Goal: Book appointment/travel/reservation

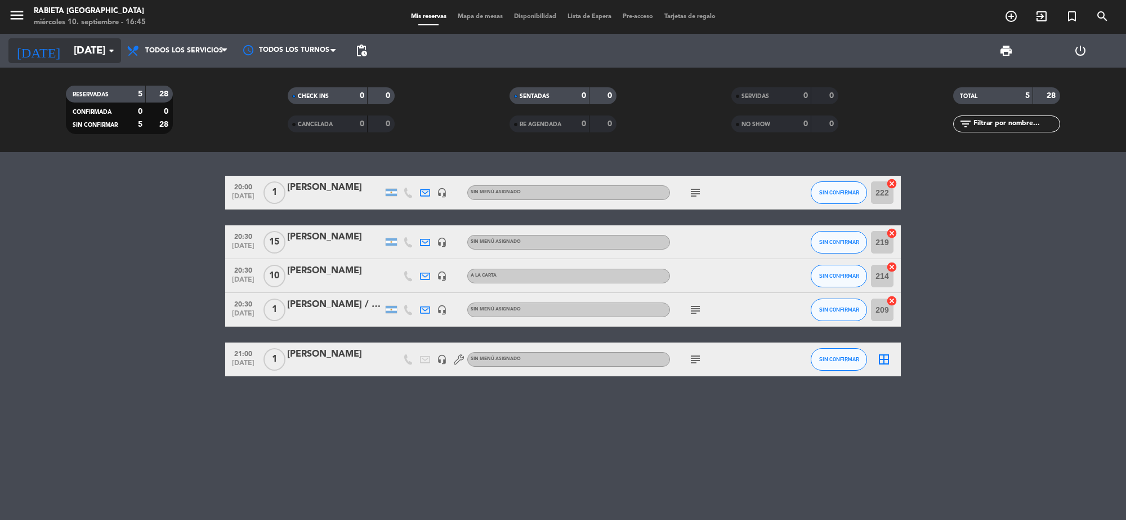
click at [68, 52] on input "[DATE]" at bounding box center [134, 51] width 133 height 24
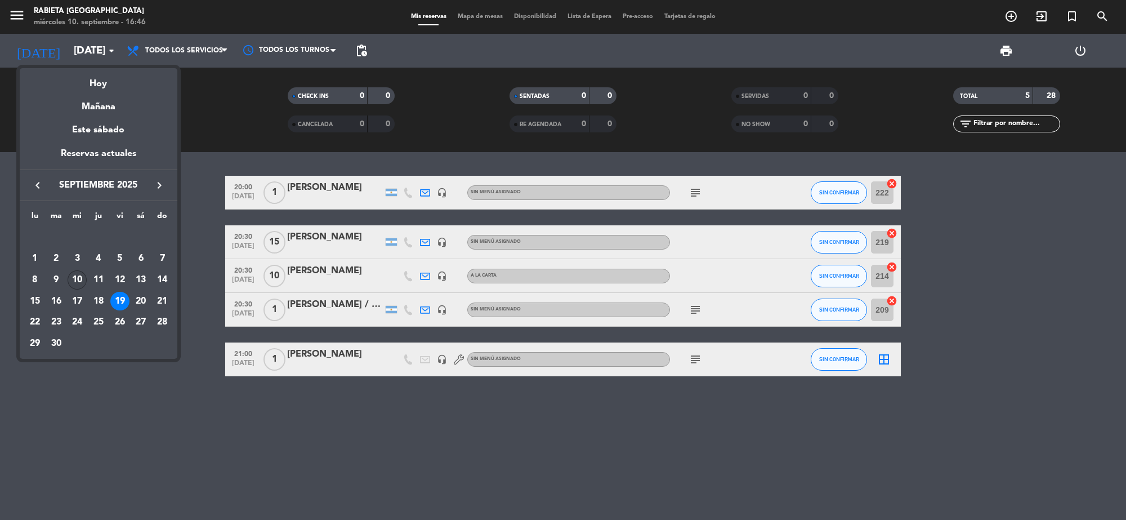
click at [86, 285] on td "10" at bounding box center [76, 279] width 21 height 21
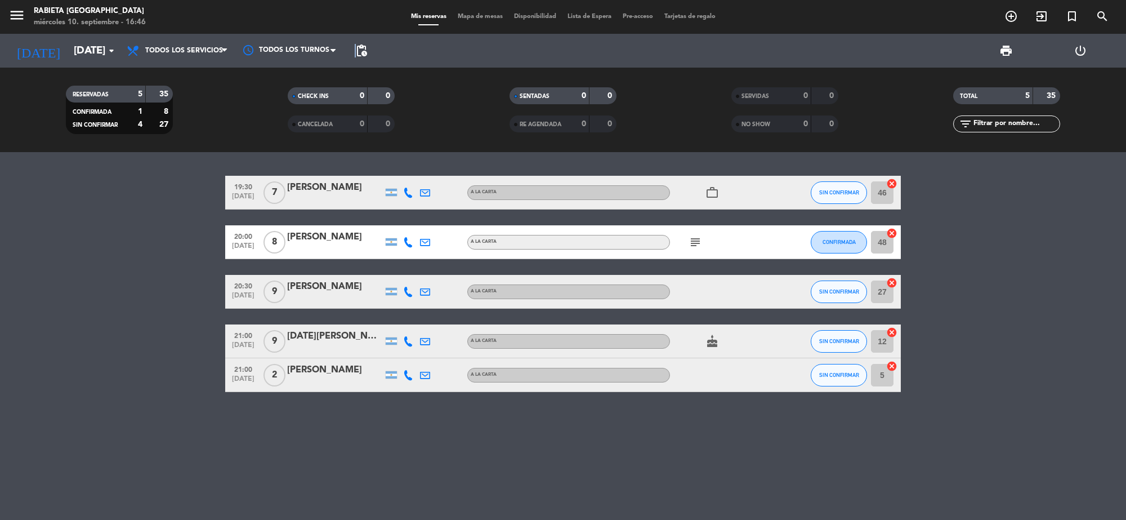
click at [355, 43] on span "pending_actions" at bounding box center [361, 50] width 23 height 23
click at [372, 52] on span "pending_actions" at bounding box center [361, 50] width 23 height 23
click at [363, 57] on span "pending_actions" at bounding box center [362, 51] width 14 height 14
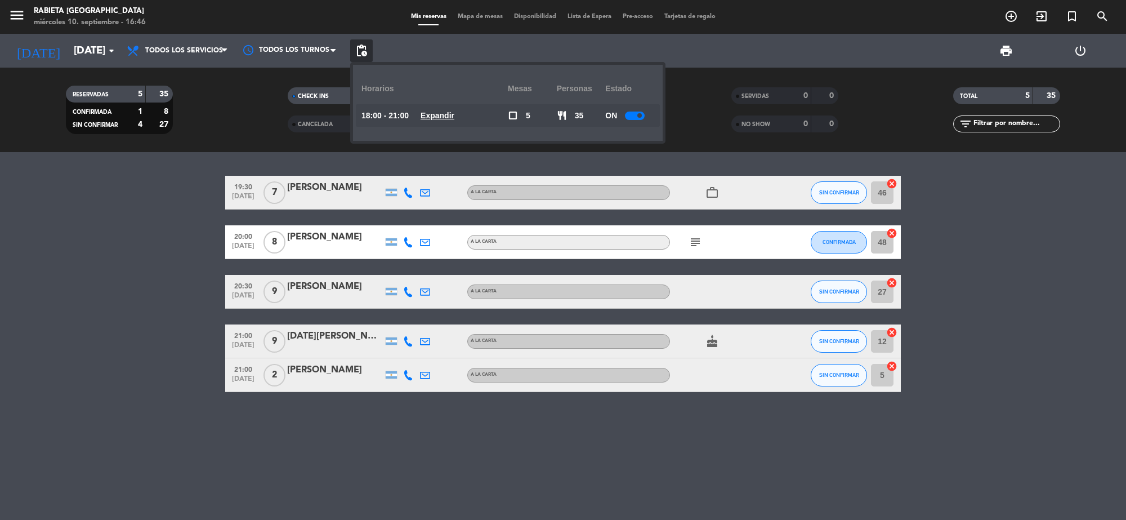
click at [637, 118] on div at bounding box center [635, 115] width 20 height 8
click at [128, 397] on div "19:30 [DATE] 7 [PERSON_NAME] A LA CARTA work_outline SIN CONFIRMAR 46 cancel 20…" at bounding box center [563, 336] width 1126 height 368
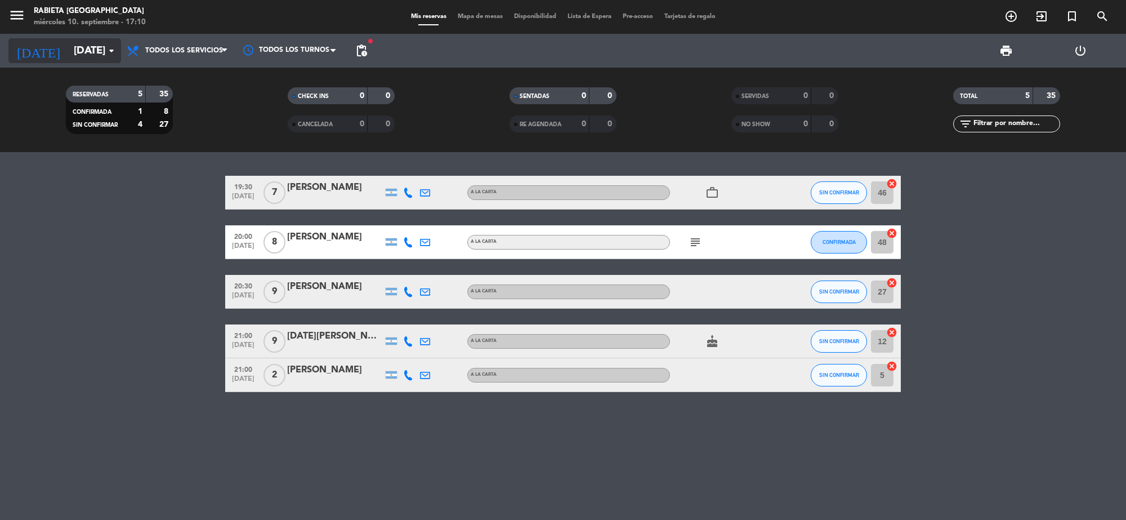
click at [87, 48] on input "[DATE]" at bounding box center [134, 51] width 133 height 24
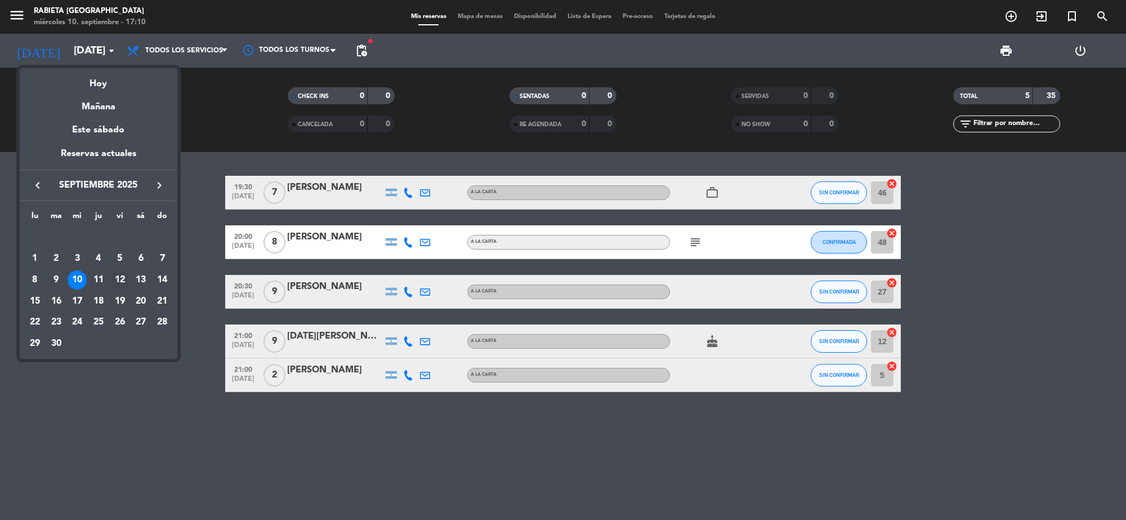
click at [127, 283] on div "12" at bounding box center [119, 279] width 19 height 19
type input "[DATE]"
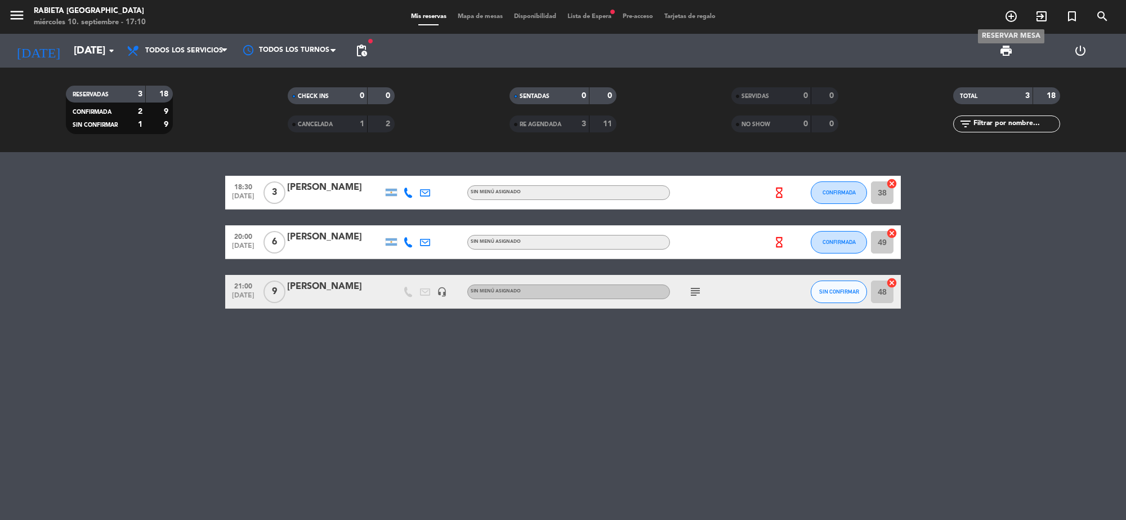
click at [1015, 15] on icon "add_circle_outline" at bounding box center [1011, 17] width 14 height 14
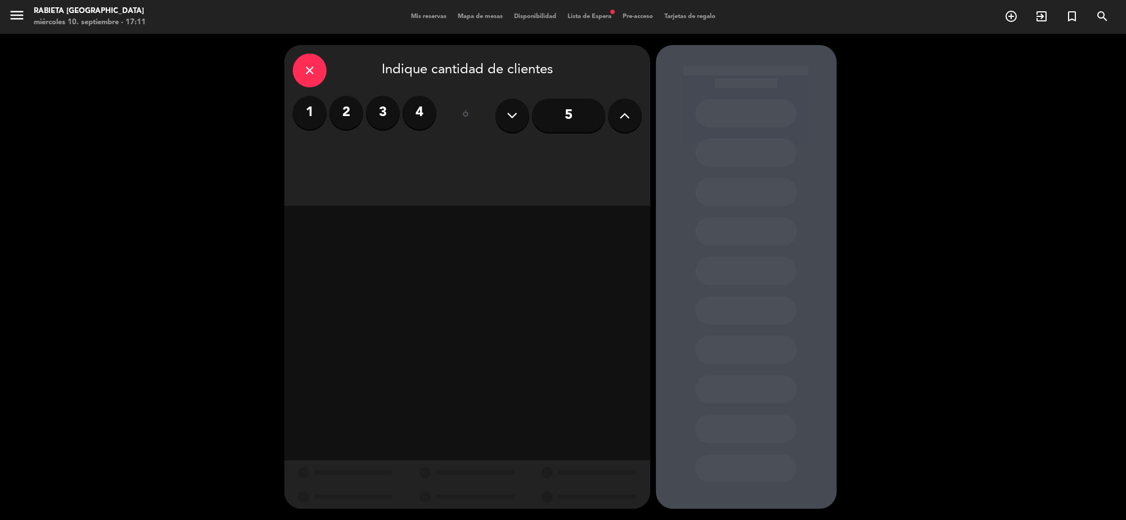
click at [338, 127] on label "2" at bounding box center [346, 113] width 34 height 34
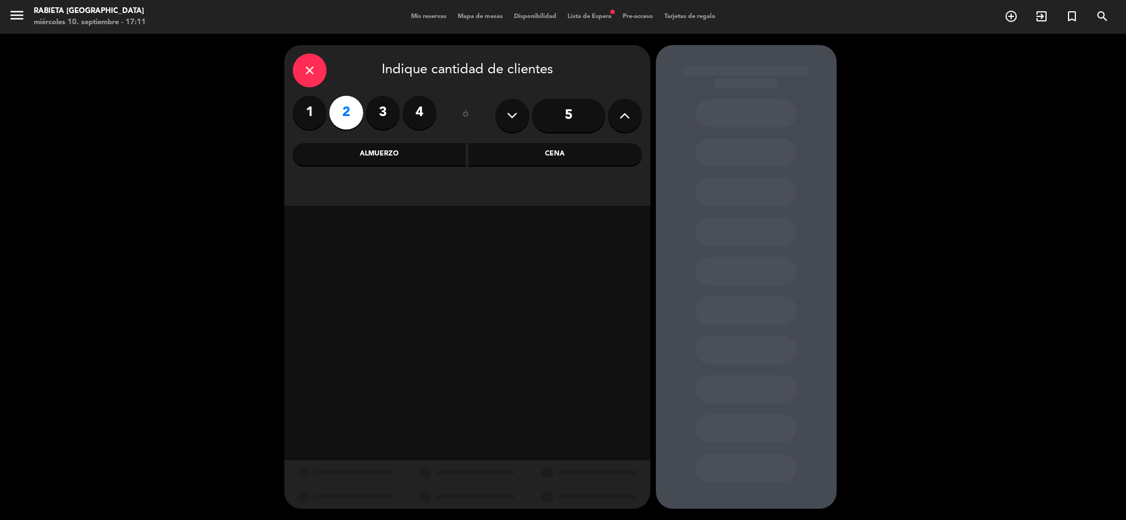
click at [590, 148] on div "Cena" at bounding box center [554, 154] width 173 height 23
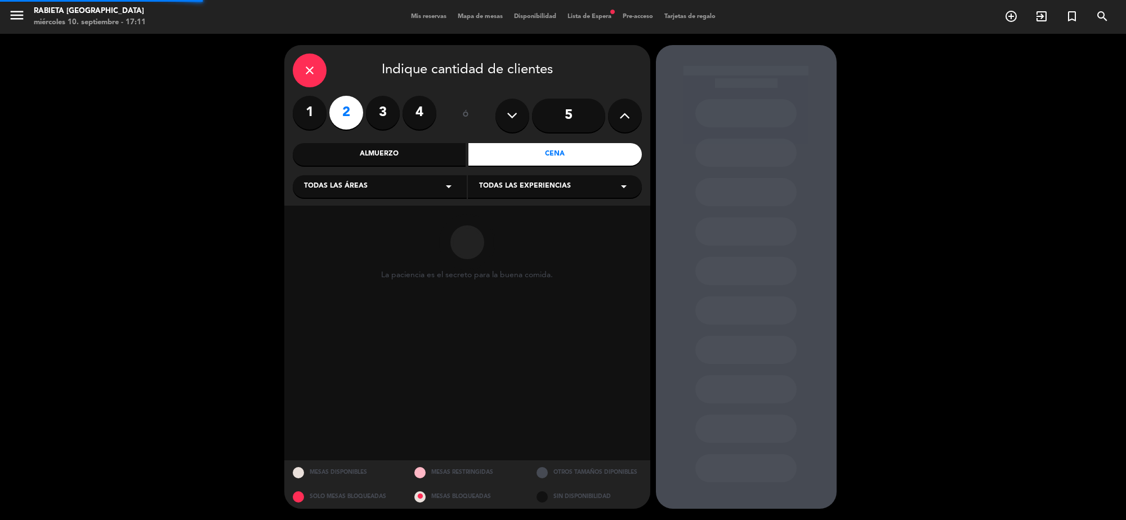
click at [330, 184] on span "Todas las áreas" at bounding box center [336, 186] width 64 height 11
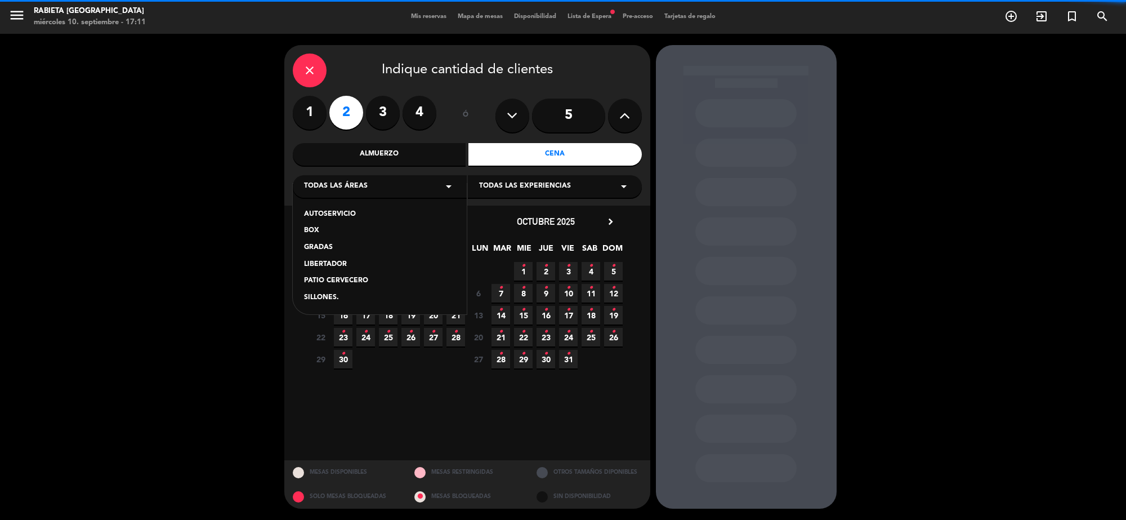
click at [483, 200] on div "close Indique cantidad de clientes 1 2 3 4 ó 5 Almuerzo Cena Todas las áreas ar…" at bounding box center [467, 125] width 366 height 160
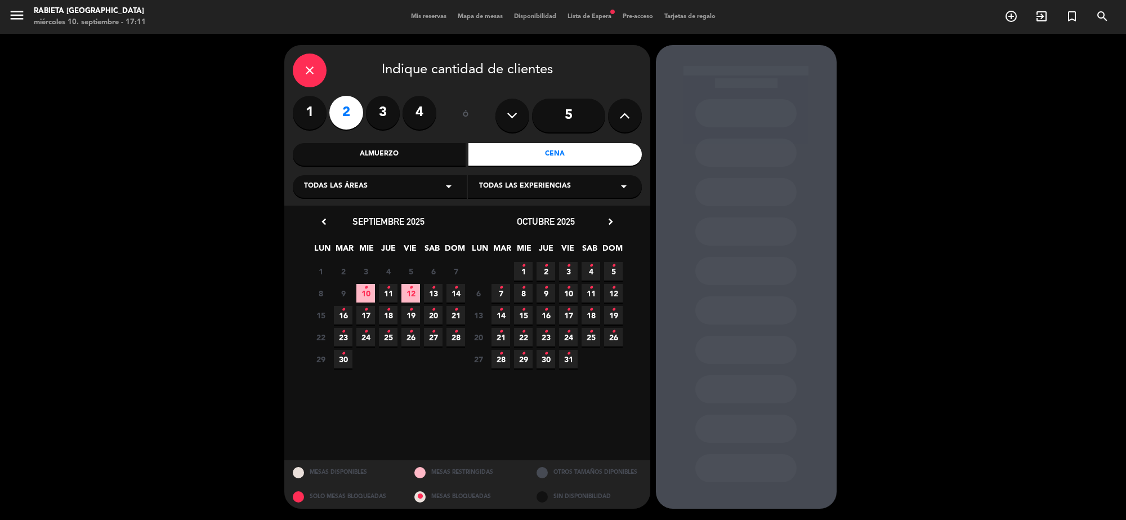
click at [485, 191] on span "Todas las experiencias" at bounding box center [525, 186] width 92 height 11
click at [501, 186] on span "Todas las experiencias" at bounding box center [525, 186] width 92 height 11
click at [507, 190] on span "Todas las experiencias" at bounding box center [525, 186] width 92 height 11
click at [507, 207] on div "A LA CARTA" at bounding box center [555, 208] width 174 height 48
drag, startPoint x: 200, startPoint y: 203, endPoint x: 271, endPoint y: 39, distance: 178.5
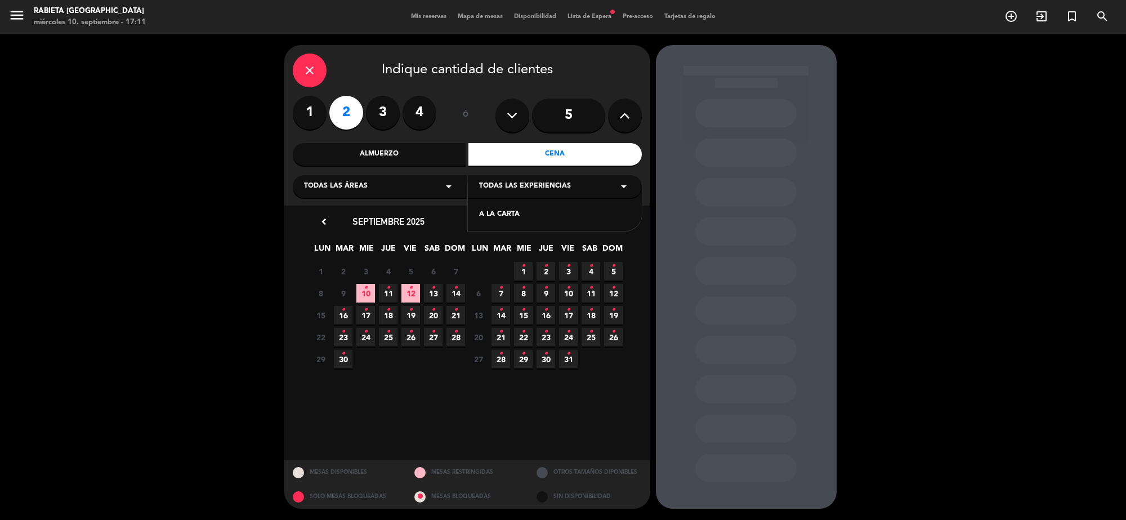
click at [200, 202] on div "close Indique cantidad de clientes 1 2 3 4 ó 5 Almuerzo Cena Todas las áreas ar…" at bounding box center [563, 277] width 1126 height 486
click at [310, 68] on icon "close" at bounding box center [310, 71] width 14 height 14
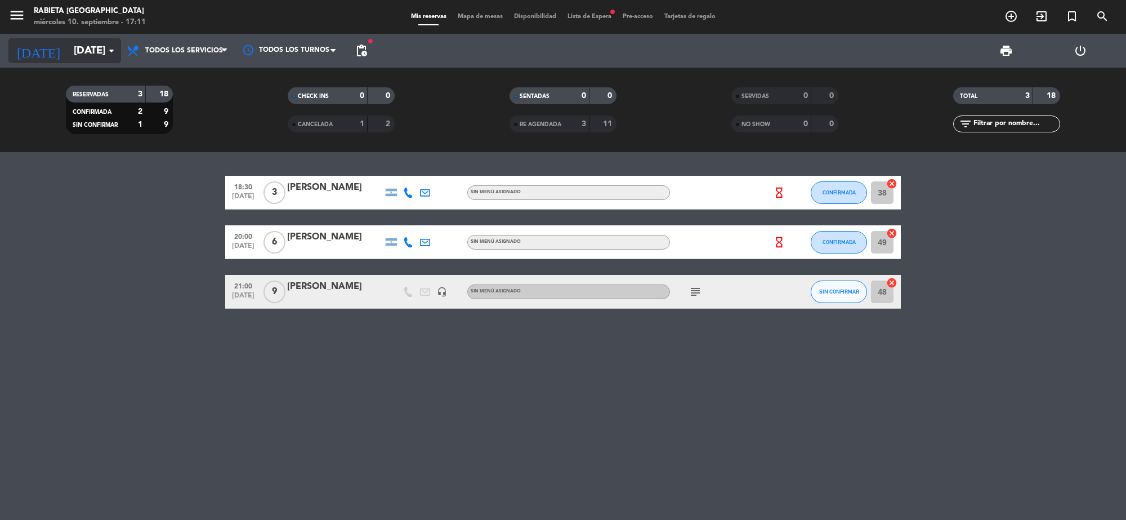
click at [68, 42] on input "[DATE]" at bounding box center [134, 51] width 133 height 24
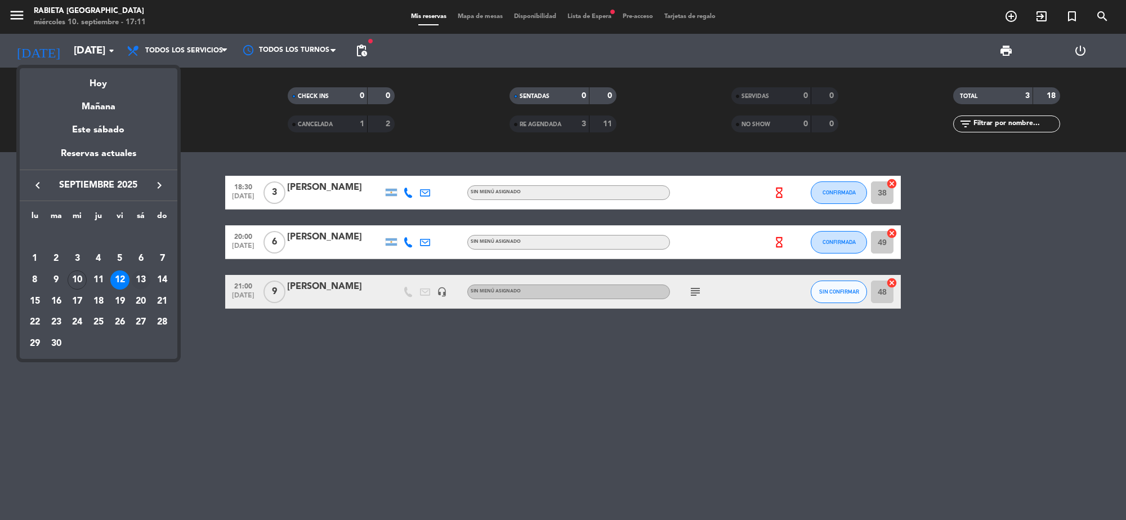
click at [138, 272] on div "13" at bounding box center [140, 279] width 19 height 19
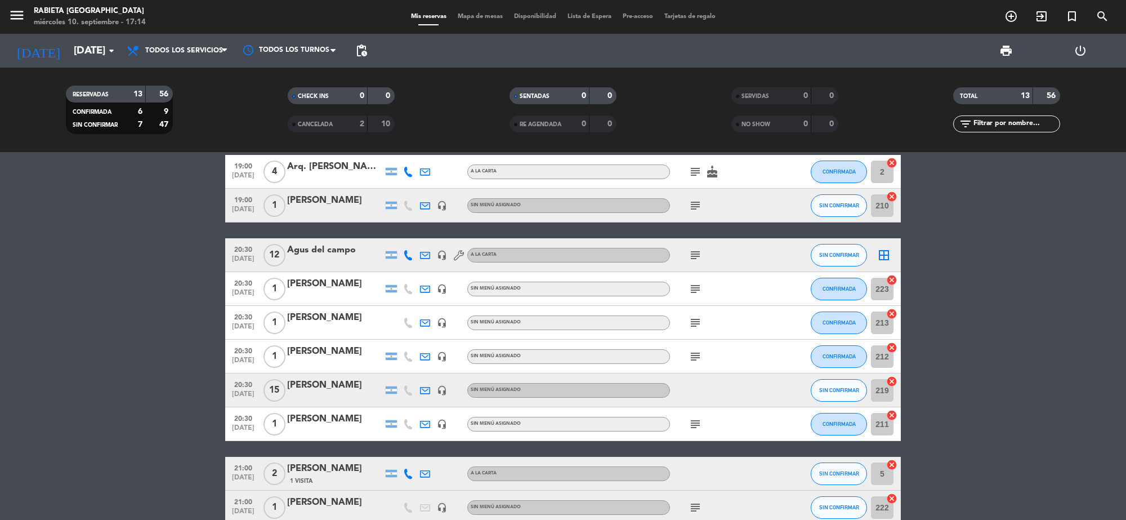
scroll to position [198, 0]
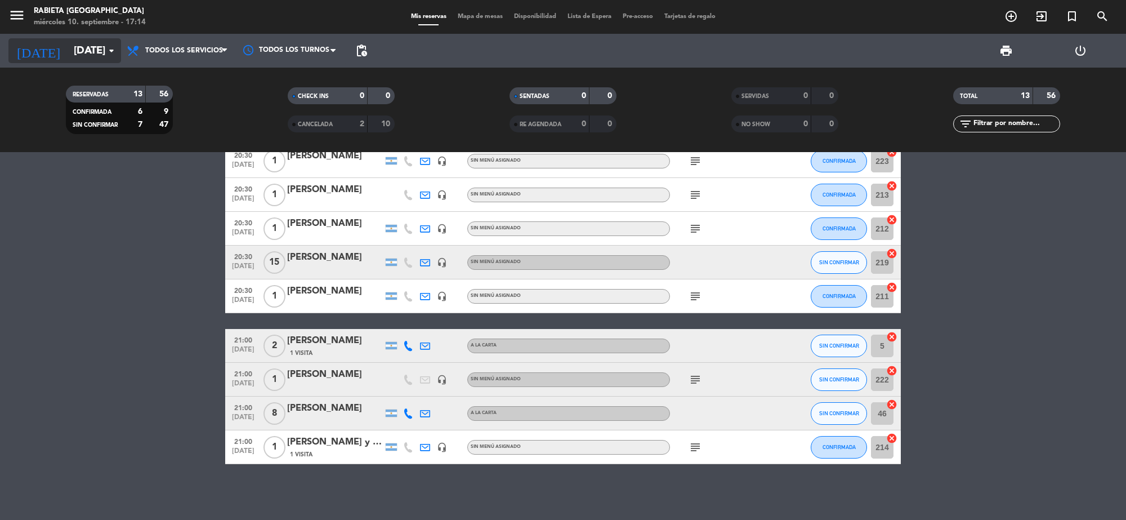
click at [68, 52] on input "[DATE]" at bounding box center [134, 51] width 133 height 24
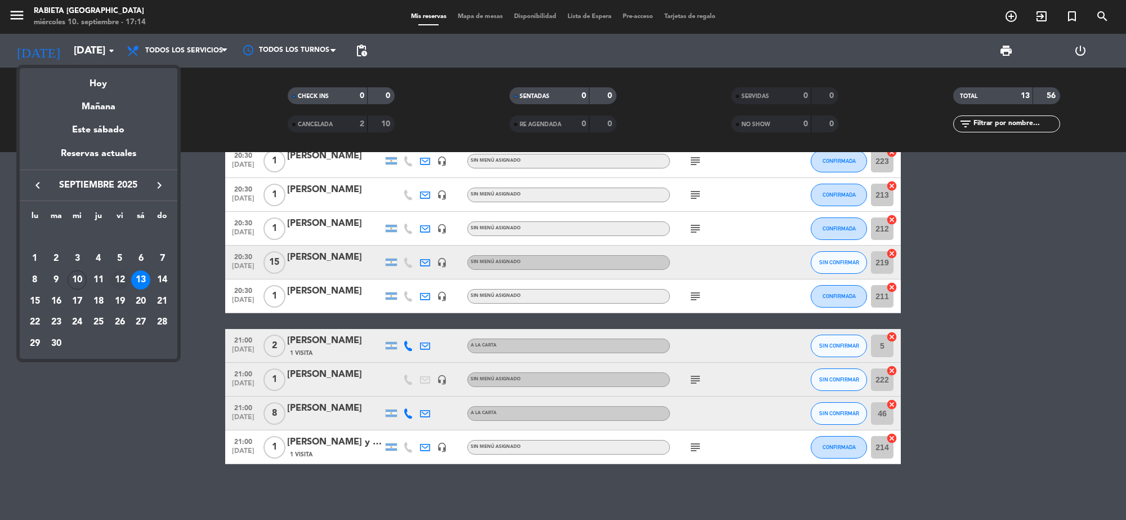
click at [120, 278] on div "12" at bounding box center [119, 279] width 19 height 19
type input "[DATE]"
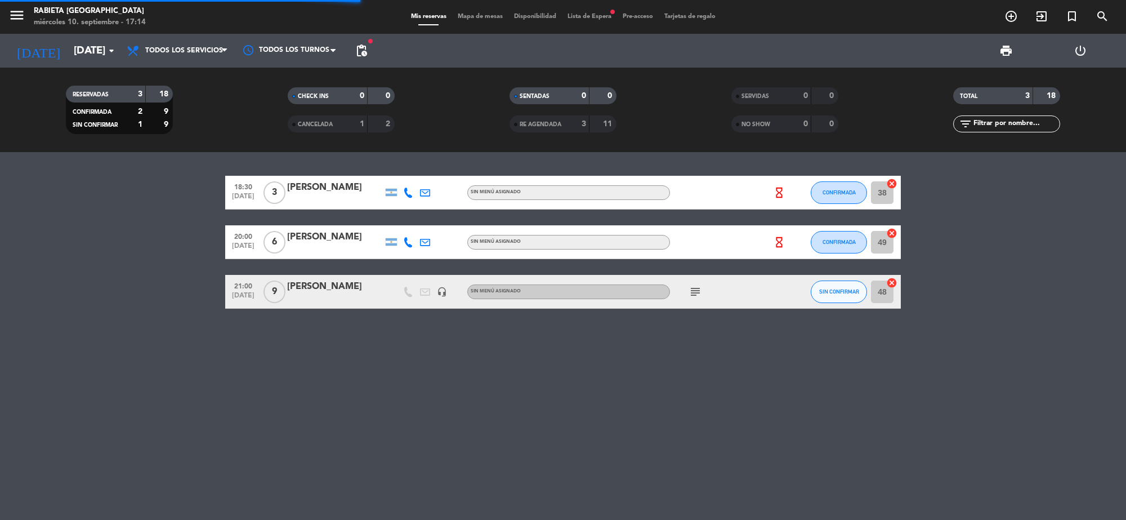
scroll to position [0, 0]
click at [597, 17] on span "Lista de Espera fiber_manual_record" at bounding box center [589, 17] width 55 height 6
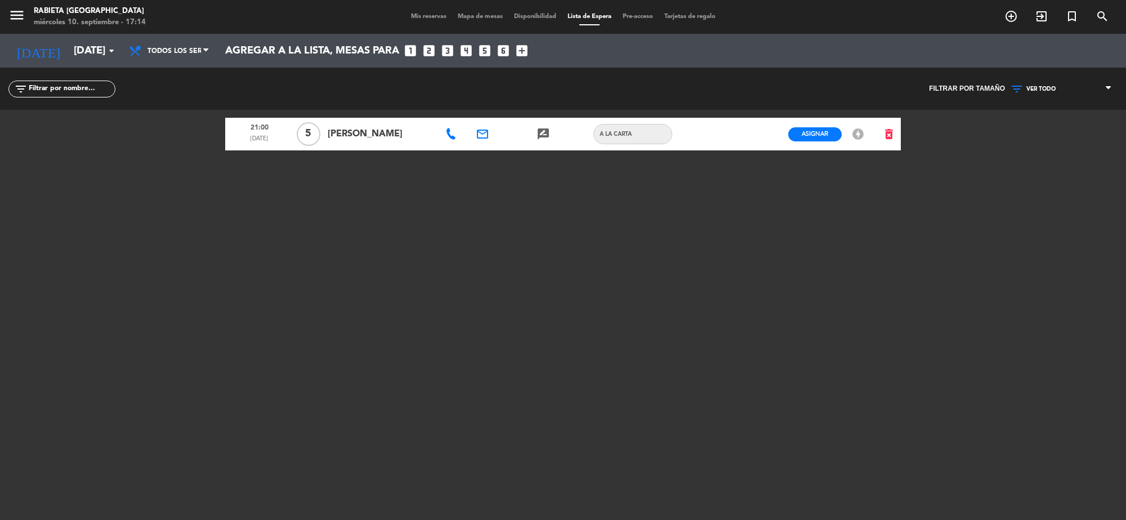
click at [415, 23] on div "menu Rabieta [GEOGRAPHIC_DATA] [DATE] 10. septiembre - 17:14 Mis reservas Mapa …" at bounding box center [563, 17] width 1126 height 34
click at [420, 17] on span "Mis reservas" at bounding box center [428, 17] width 47 height 6
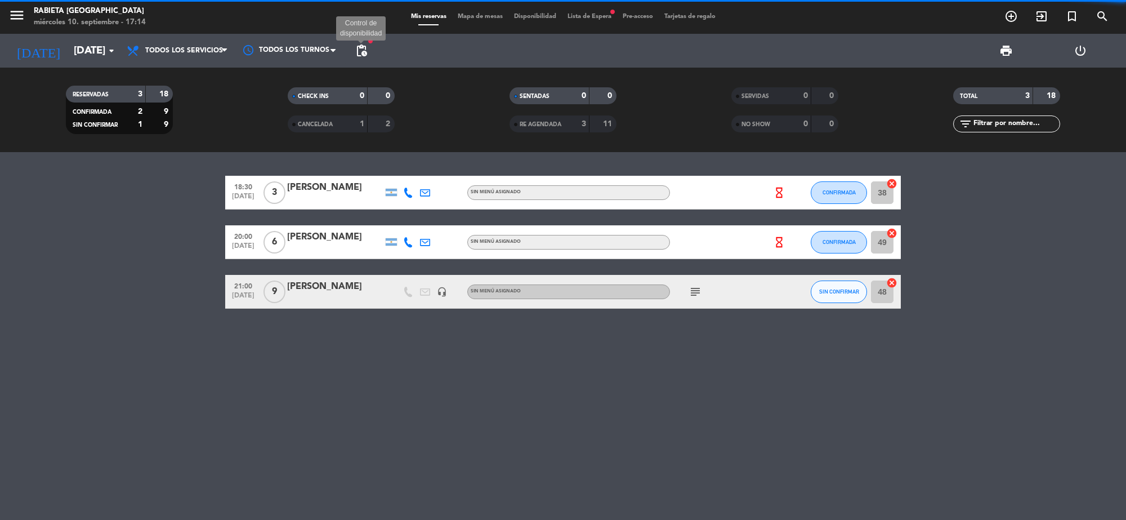
click at [366, 45] on span "pending_actions" at bounding box center [362, 51] width 14 height 14
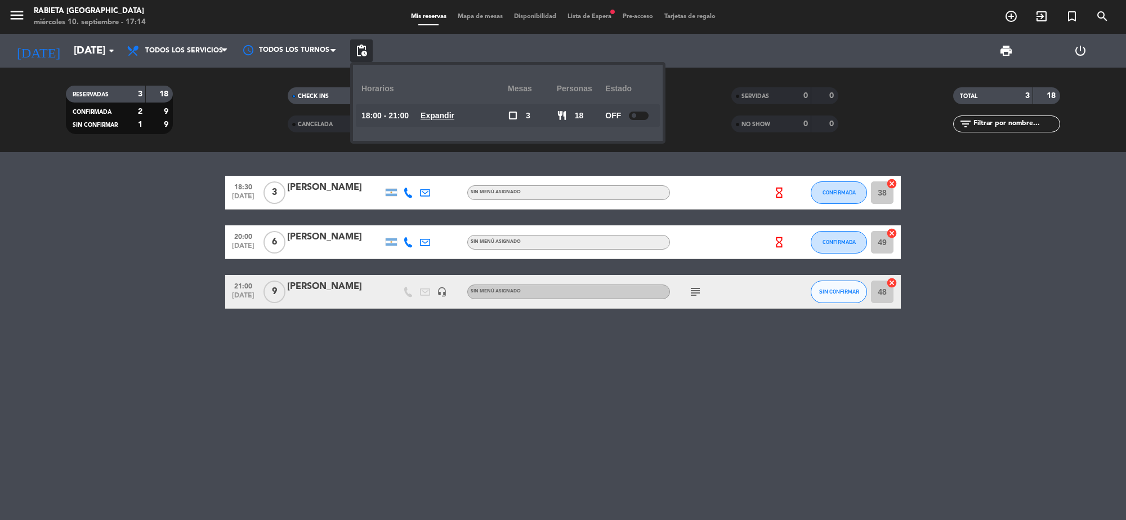
click at [60, 212] on bookings-row "18:30 [DATE] 3 [PERSON_NAME] menú asignado hourglass_empty CONFIRMADA 38 cancel…" at bounding box center [563, 242] width 1126 height 133
